Goal: Register for event/course

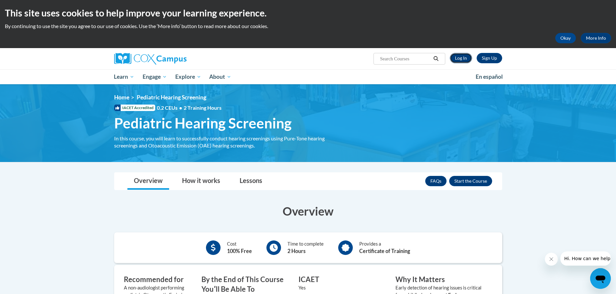
click at [459, 61] on link "Log In" at bounding box center [461, 58] width 22 height 10
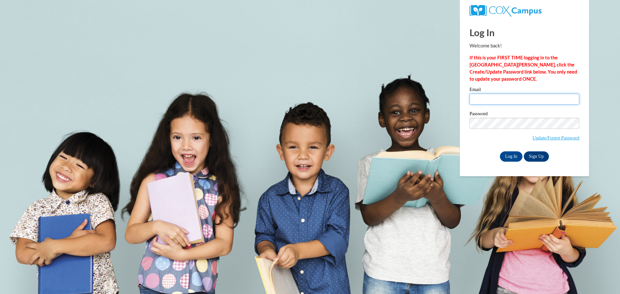
click at [496, 98] on input "Email" at bounding box center [525, 99] width 110 height 11
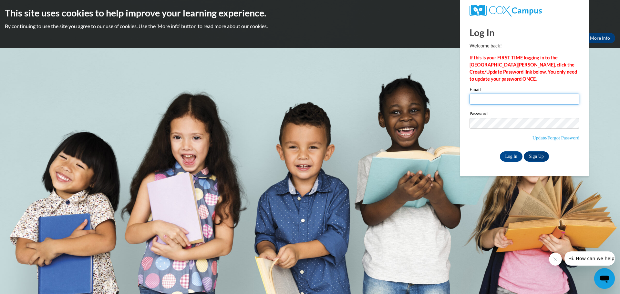
click at [470, 105] on div at bounding box center [470, 105] width 0 height 0
click at [508, 96] on input "Email" at bounding box center [525, 99] width 110 height 11
type input "marie.mcdonagh@negaresa.org"
click at [500, 152] on input "Log In" at bounding box center [511, 157] width 23 height 10
click at [538, 158] on link "Sign Up" at bounding box center [536, 157] width 25 height 10
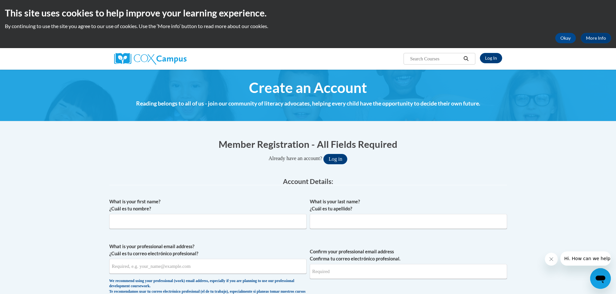
click at [323, 89] on span "Create an Account" at bounding box center [308, 87] width 118 height 17
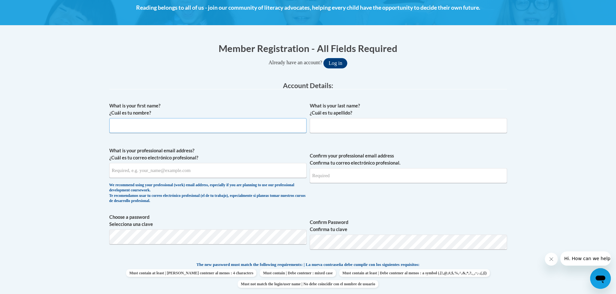
scroll to position [96, 0]
click at [194, 126] on input "What is your first name? ¿Cuál es tu nombre?" at bounding box center [207, 125] width 197 height 15
type input "Marie"
type input "McDonagh"
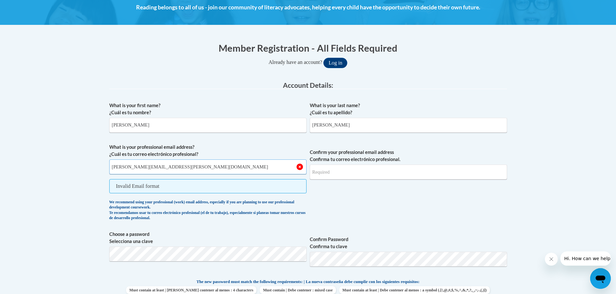
type input "marie.mcdonagh@negaresa.org"
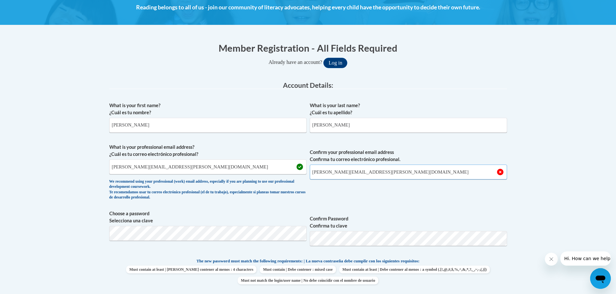
type input "marie.mcdonagh@negaresa.org"
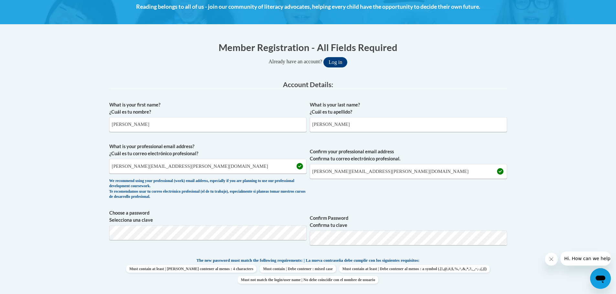
click at [556, 183] on body "This site uses cookies to help improve your learning experience. By continuing …" at bounding box center [308, 299] width 616 height 792
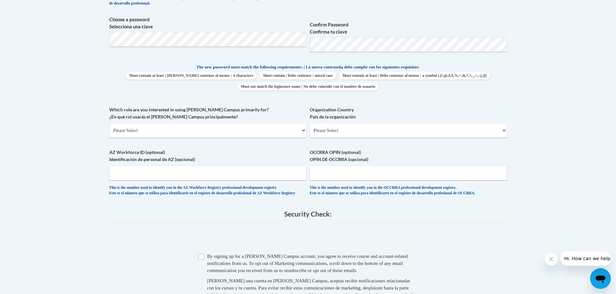
scroll to position [291, 0]
click at [293, 131] on select "Please Select College/University | Colegio/Universidad Community/Nonprofit Part…" at bounding box center [207, 130] width 197 height 15
select select "fbf2d438-af2f-41f8-98f1-81c410e29de3"
click at [109, 123] on select "Please Select College/University | Colegio/Universidad Community/Nonprofit Part…" at bounding box center [207, 130] width 197 height 15
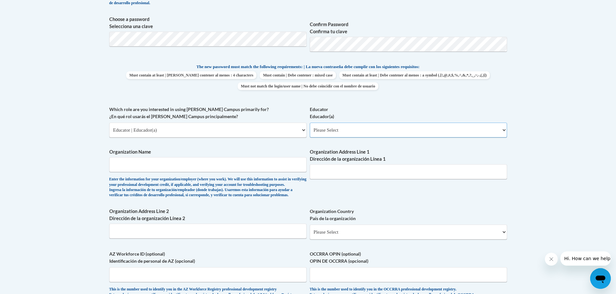
click at [324, 132] on select "Please Select Early Learning/Daycare Teacher/Family Home Care Provider | Maestr…" at bounding box center [408, 130] width 197 height 15
select select "11a86997-7122-4e2e-80c7-11975180ece4"
click at [310, 123] on select "Please Select Early Learning/Daycare Teacher/Family Home Care Provider | Maestr…" at bounding box center [408, 130] width 197 height 15
click at [281, 167] on input "Organization Name" at bounding box center [207, 164] width 197 height 15
type input "Northeast Georgia RESA"
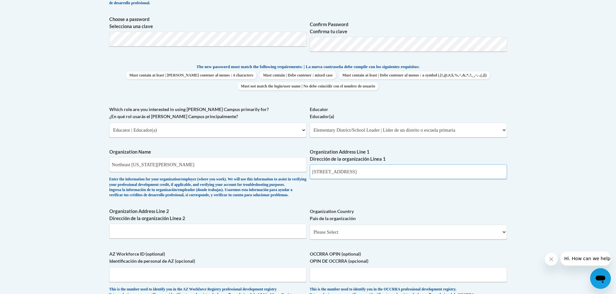
type input "375 Winter St."
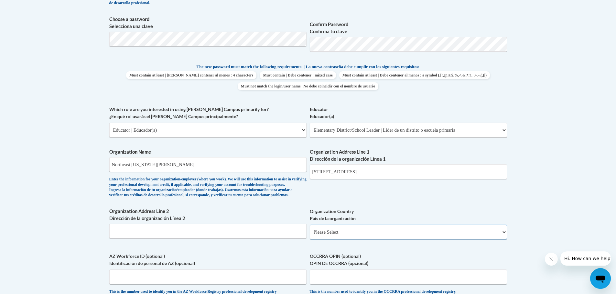
select select "ad49bcad-a171-4b2e-b99c-48b446064914"
select select
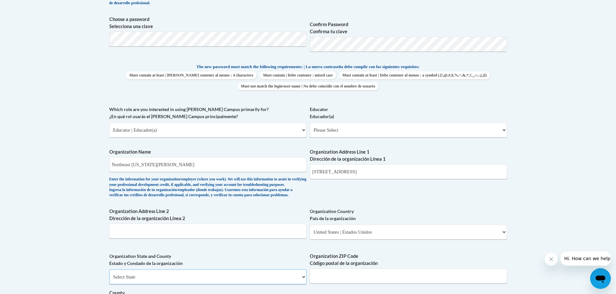
scroll to position [292, 0]
select select "Georgia"
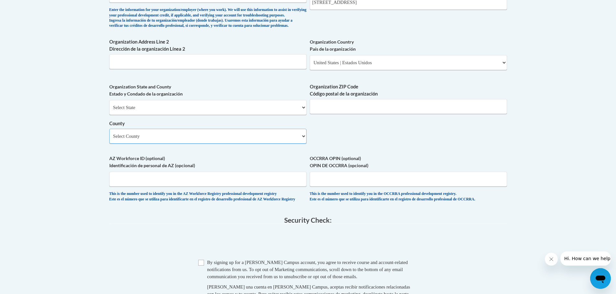
select select "Clarke"
click at [337, 114] on input "Organization ZIP Code Código postal de la organización" at bounding box center [408, 106] width 197 height 15
type input "30607"
click at [145, 69] on input "Organization Address Line 2 Dirección de la organización Línea 2" at bounding box center [207, 61] width 197 height 15
type input "W"
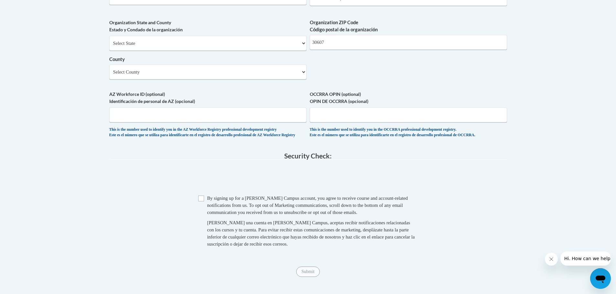
scroll to position [525, 0]
click at [202, 201] on input "Checkbox" at bounding box center [201, 199] width 6 height 6
checkbox input "true"
click at [305, 277] on input "Submit" at bounding box center [307, 272] width 23 height 10
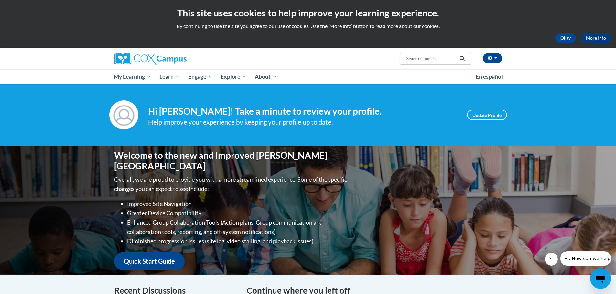
click at [420, 59] on input "Search..." at bounding box center [431, 59] width 52 height 8
drag, startPoint x: 425, startPoint y: 61, endPoint x: 449, endPoint y: 62, distance: 23.6
click at [449, 61] on input "pediatric [MEDICAL_DATA]" at bounding box center [431, 59] width 52 height 8
type input "pediatric hearing Screening"
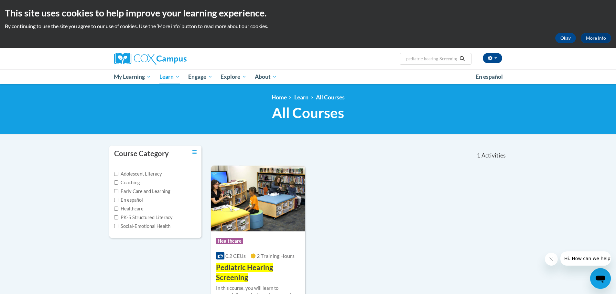
drag, startPoint x: 426, startPoint y: 59, endPoint x: 441, endPoint y: 61, distance: 15.7
click at [441, 61] on input "pediatric hearing Screening" at bounding box center [431, 59] width 52 height 8
type input "pediatric vision Screening"
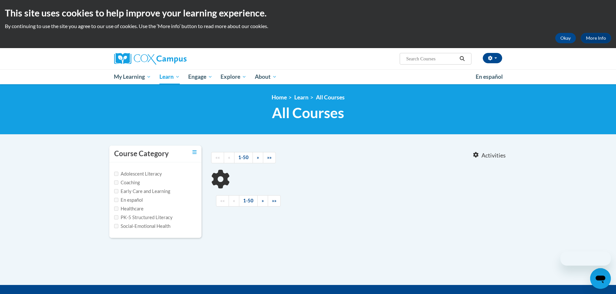
type input "pediatric vision Screening"
